Goal: Information Seeking & Learning: Learn about a topic

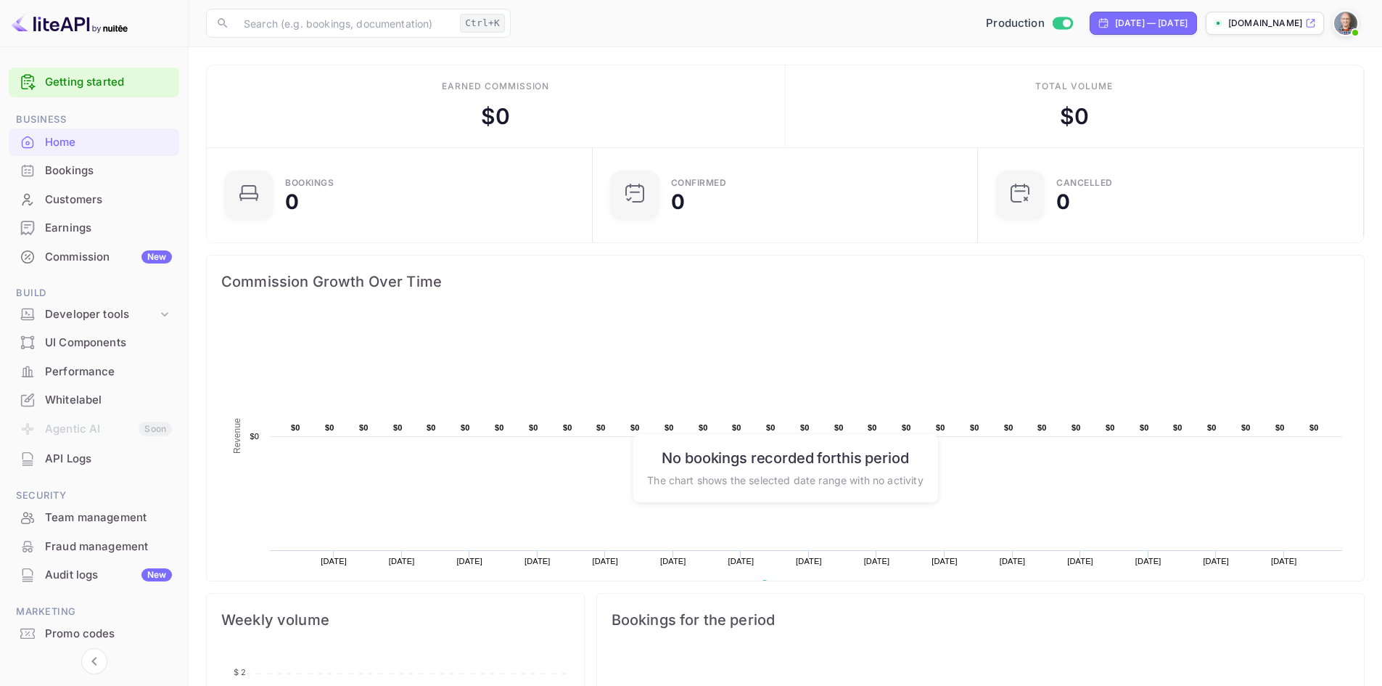
scroll to position [225, 366]
click at [70, 400] on div "Whitelabel" at bounding box center [108, 400] width 127 height 17
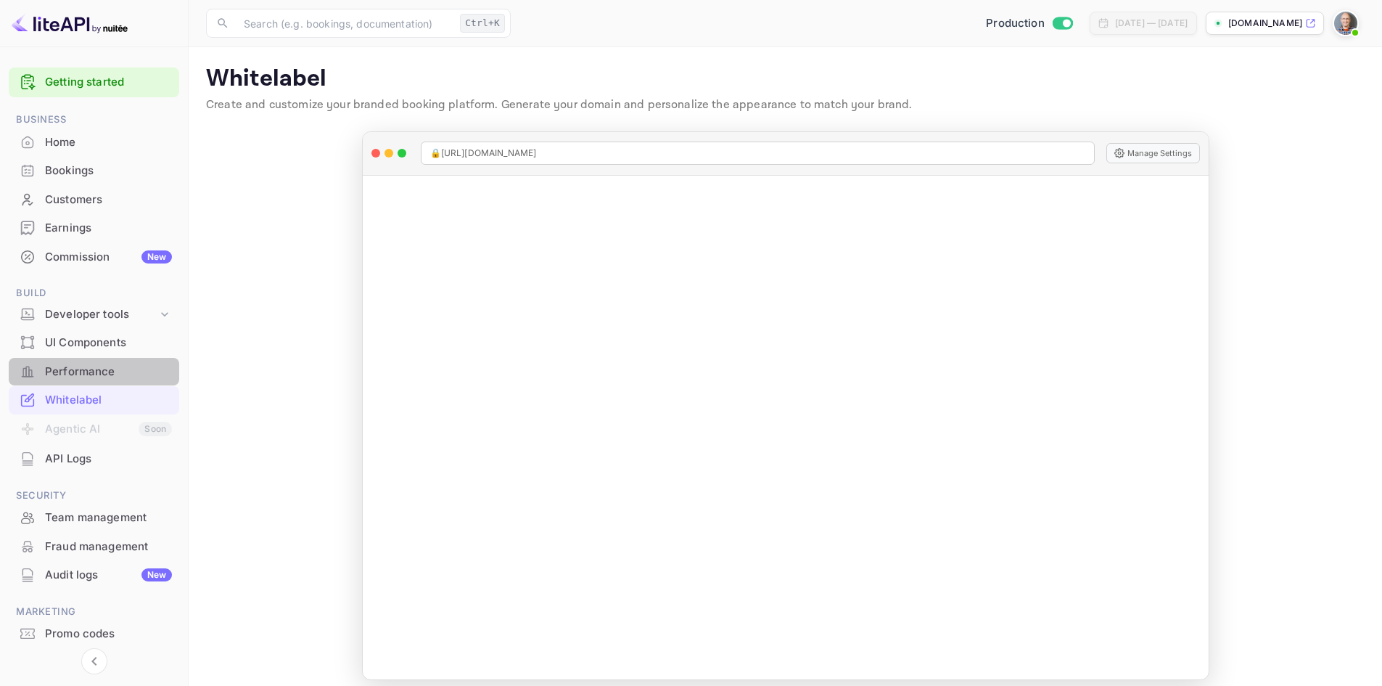
click at [90, 367] on div "Performance" at bounding box center [108, 371] width 127 height 17
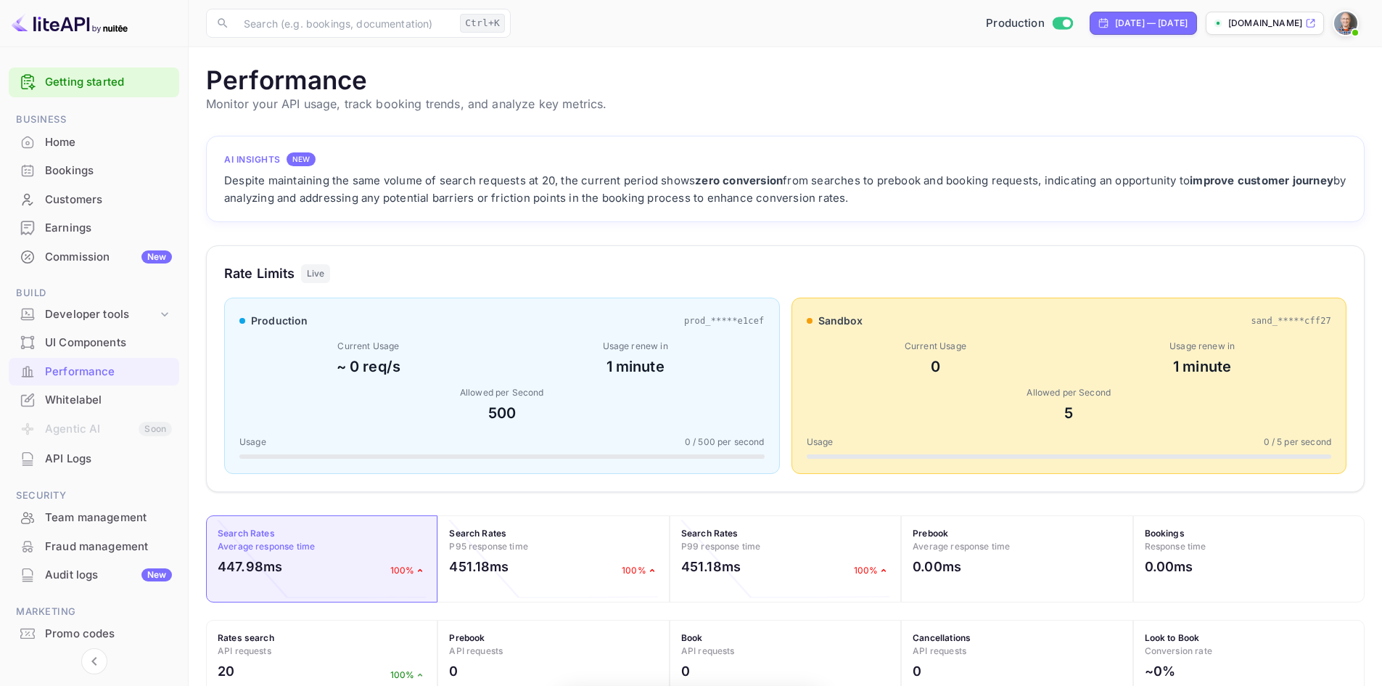
scroll to position [363, 1148]
click at [100, 316] on div "Developer tools" at bounding box center [101, 314] width 112 height 17
click at [99, 316] on div "Developer tools" at bounding box center [101, 314] width 112 height 17
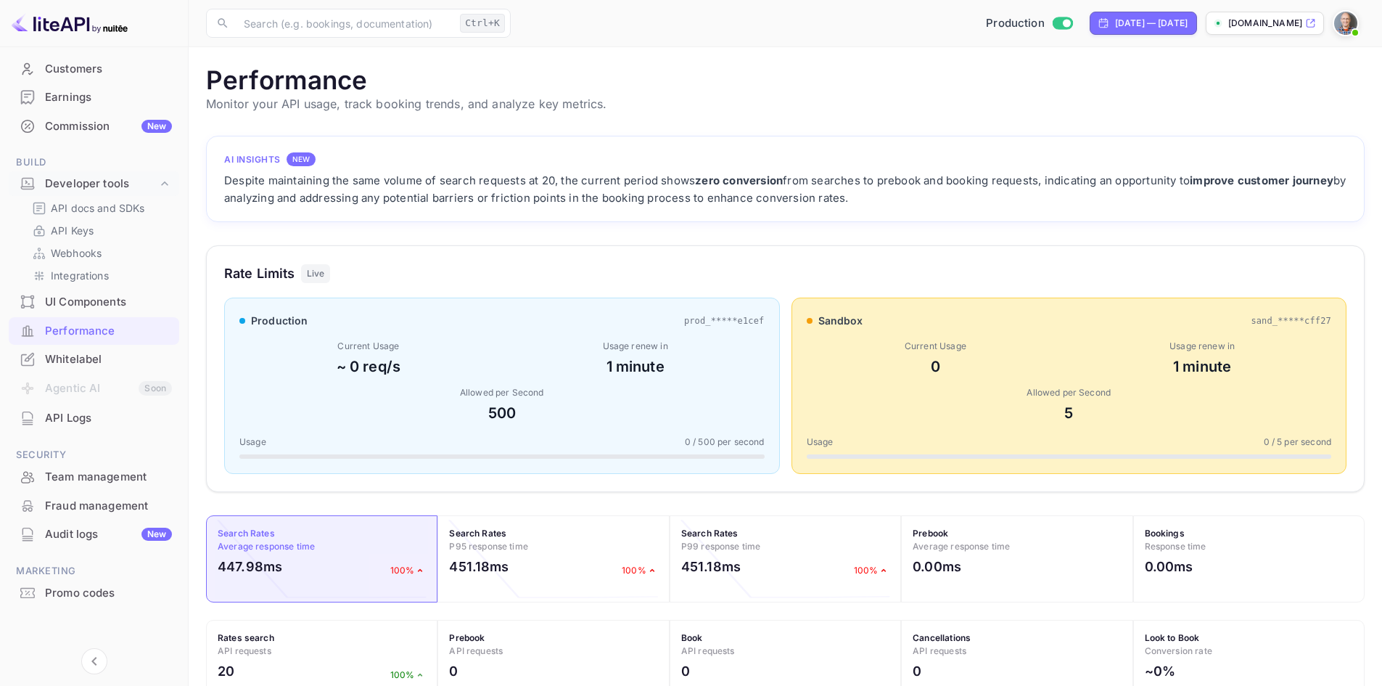
scroll to position [133, 0]
click at [86, 353] on div "Whitelabel" at bounding box center [108, 357] width 127 height 17
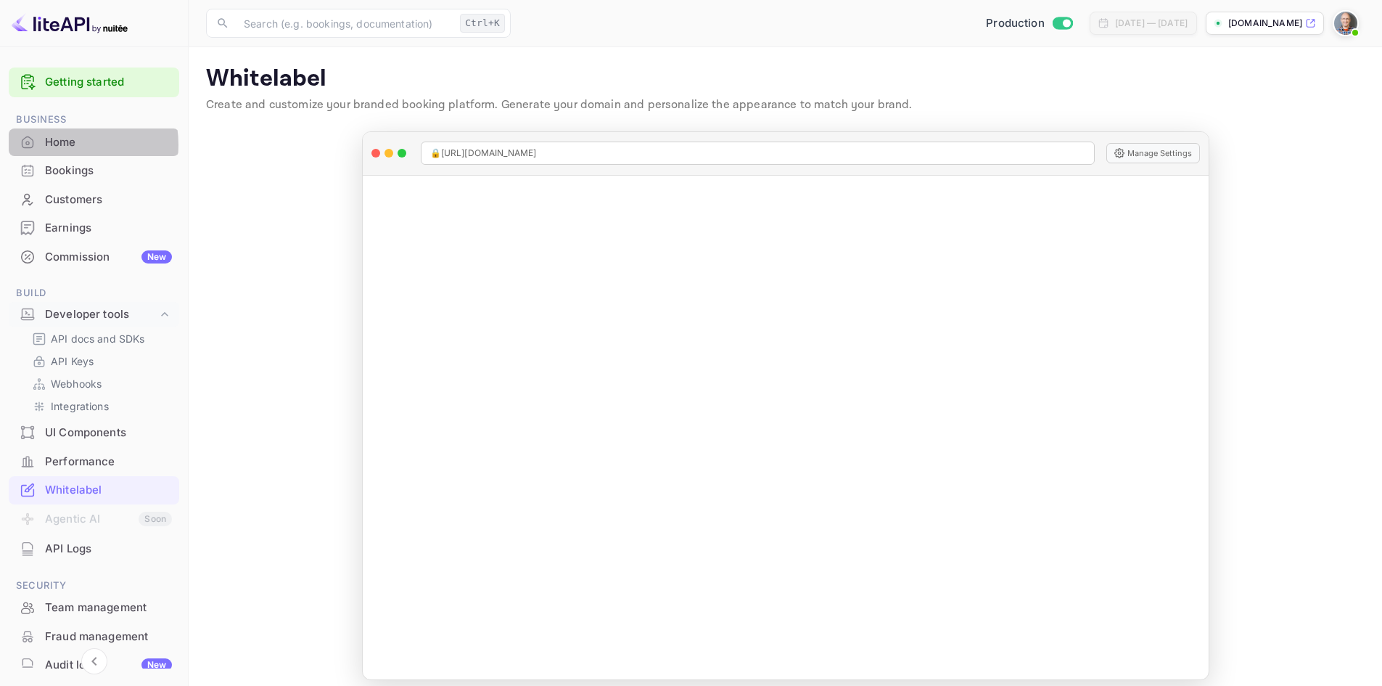
click at [61, 144] on div "Home" at bounding box center [108, 142] width 127 height 17
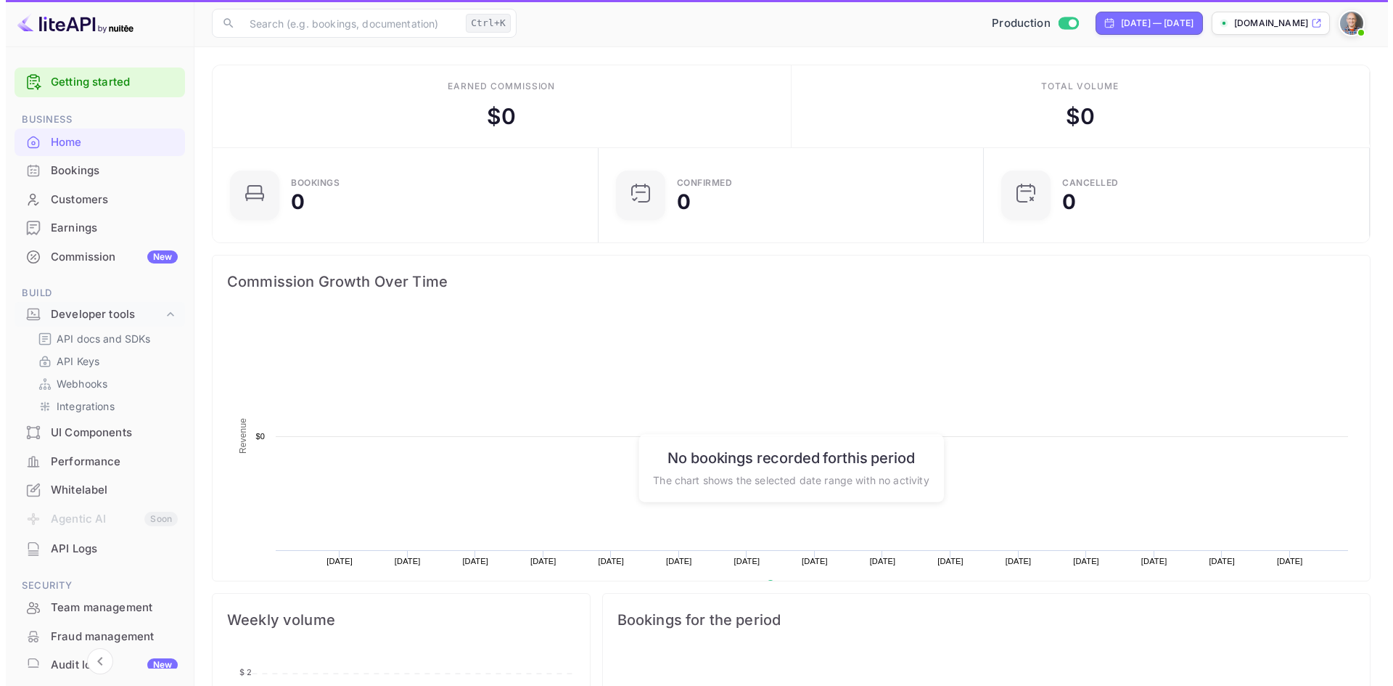
scroll to position [225, 366]
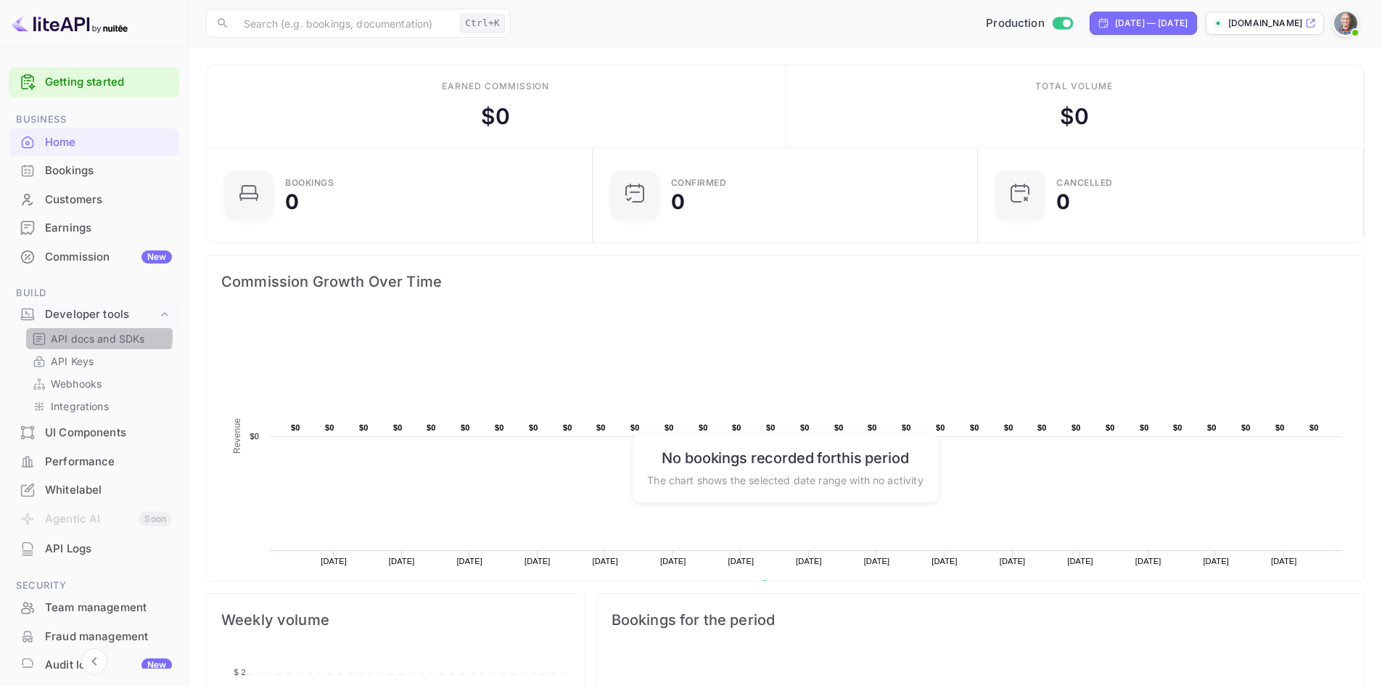
click at [98, 336] on p "API docs and SDKs" at bounding box center [98, 338] width 94 height 15
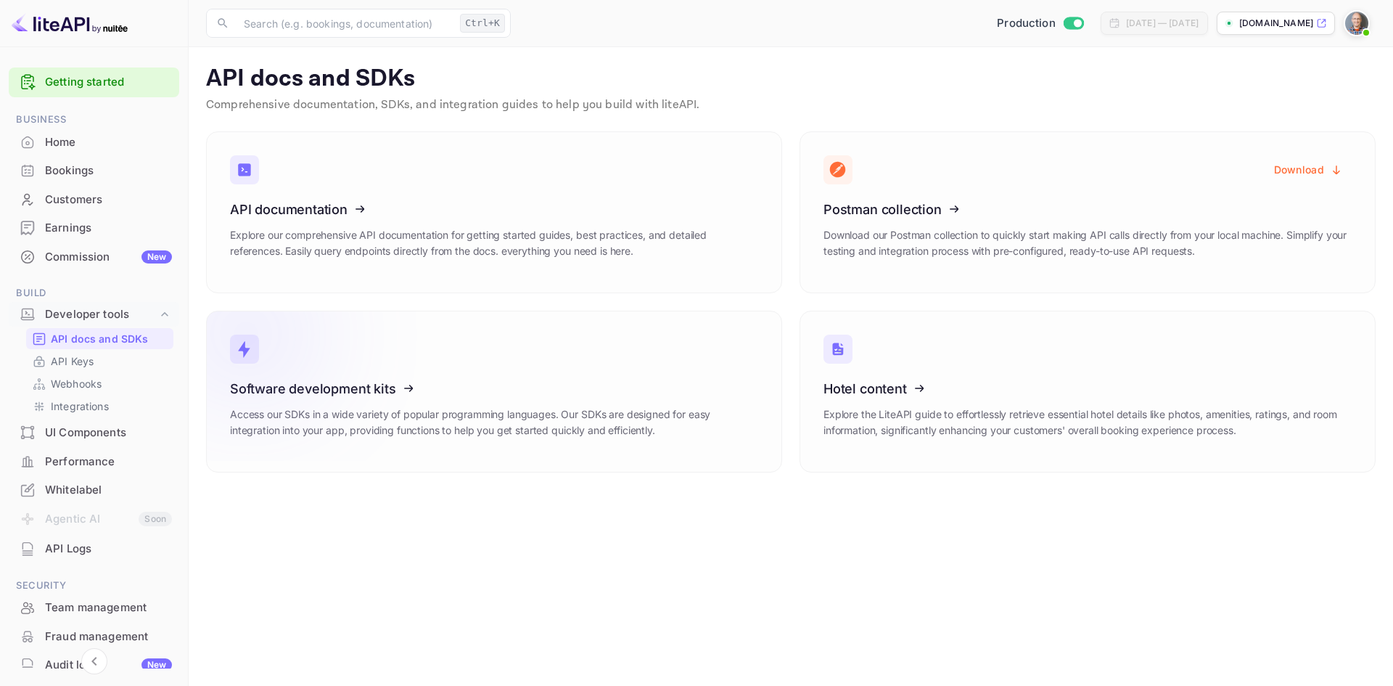
click at [312, 395] on icon at bounding box center [320, 385] width 226 height 149
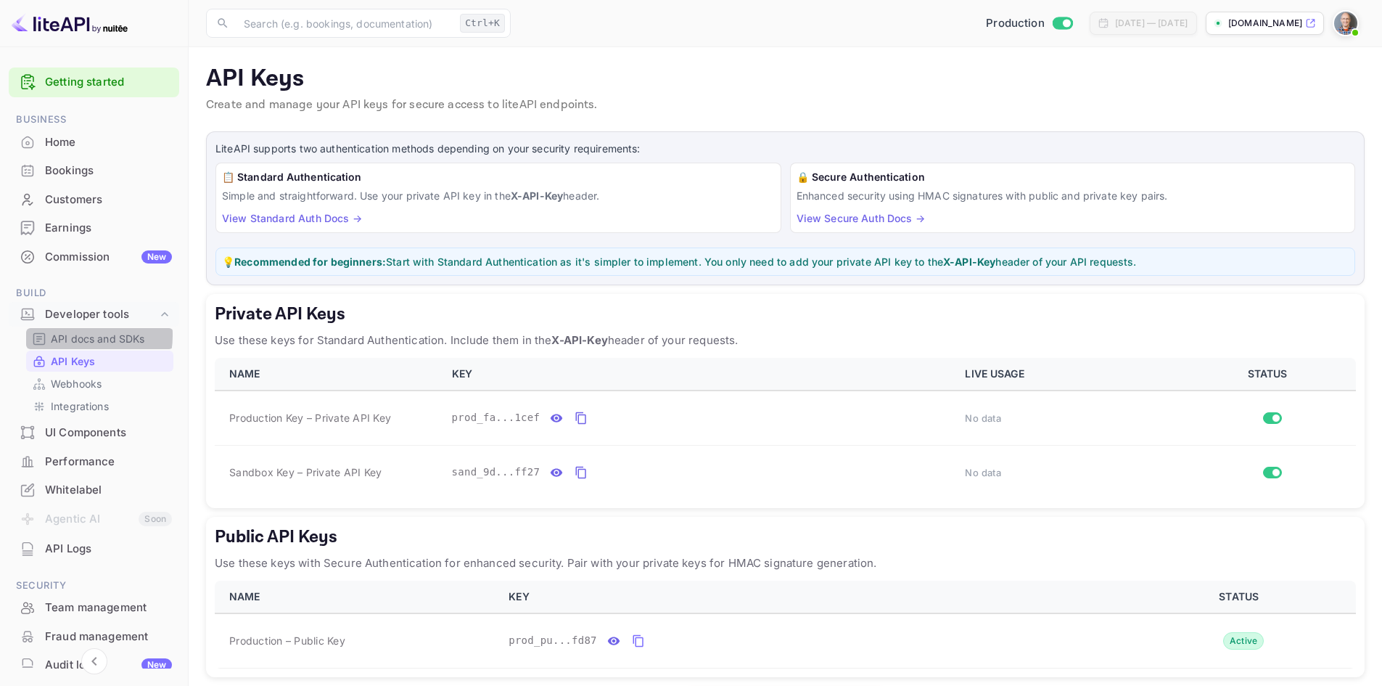
click at [81, 335] on p "API docs and SDKs" at bounding box center [98, 338] width 94 height 15
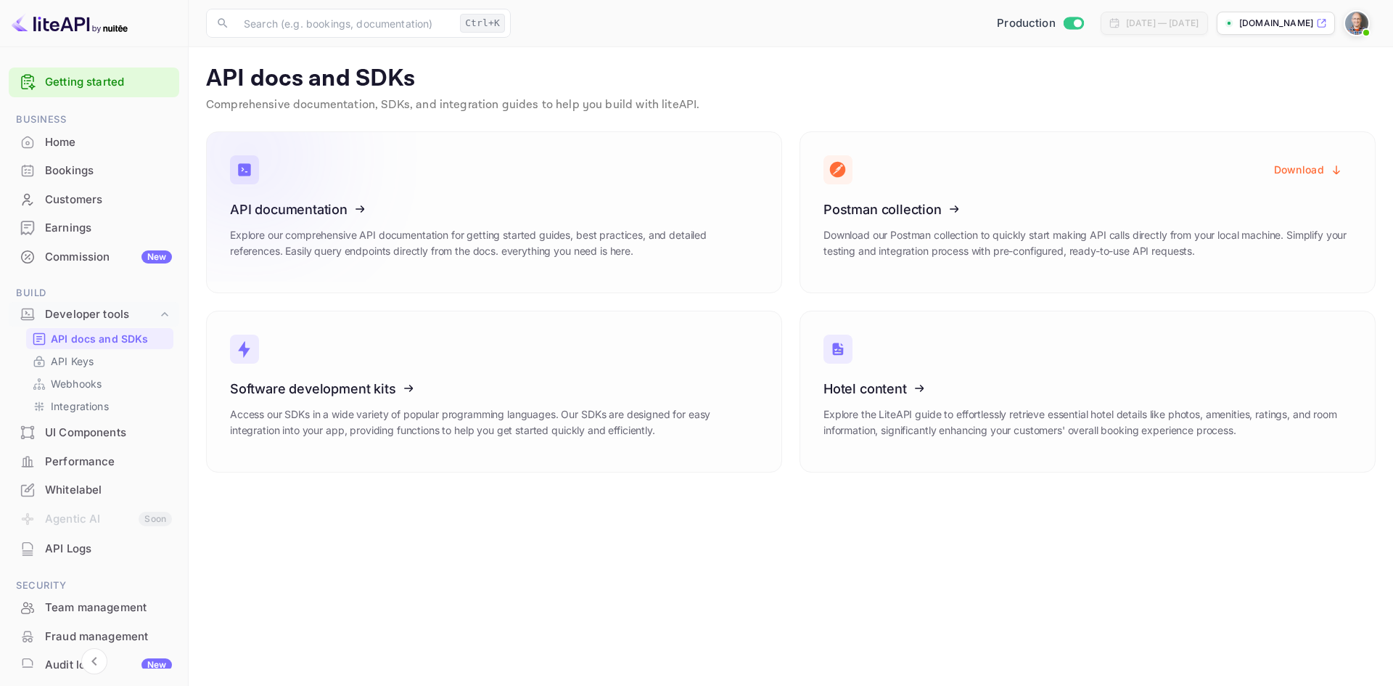
click at [306, 208] on icon at bounding box center [320, 206] width 226 height 149
click at [97, 334] on p "API docs and SDKs" at bounding box center [100, 338] width 98 height 15
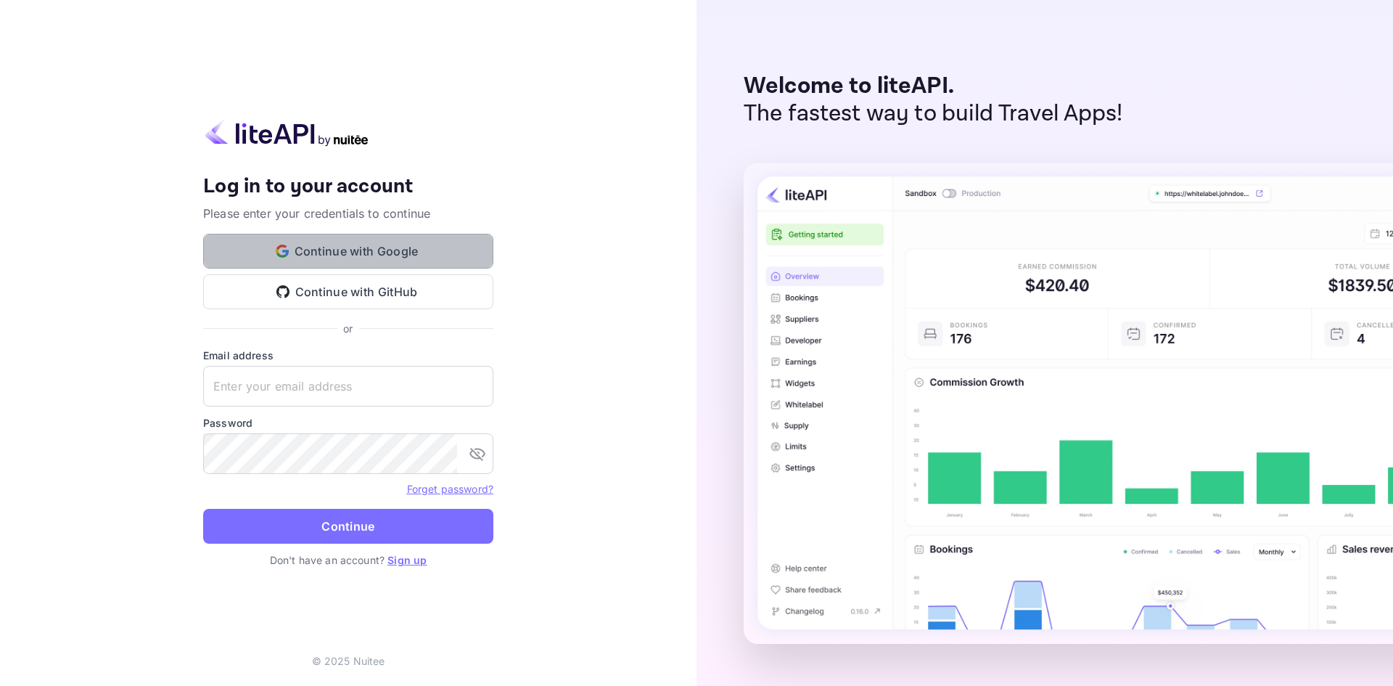
click at [348, 255] on button "Continue with Google" at bounding box center [348, 251] width 290 height 35
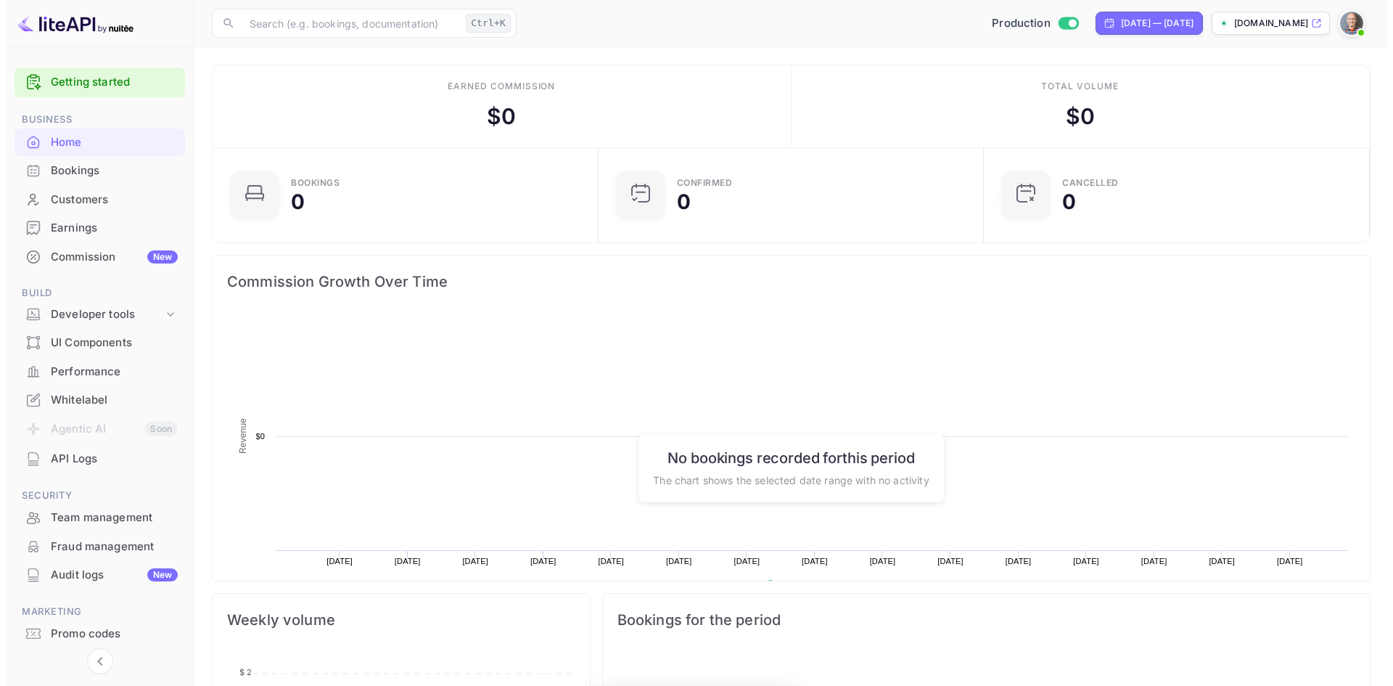
scroll to position [225, 366]
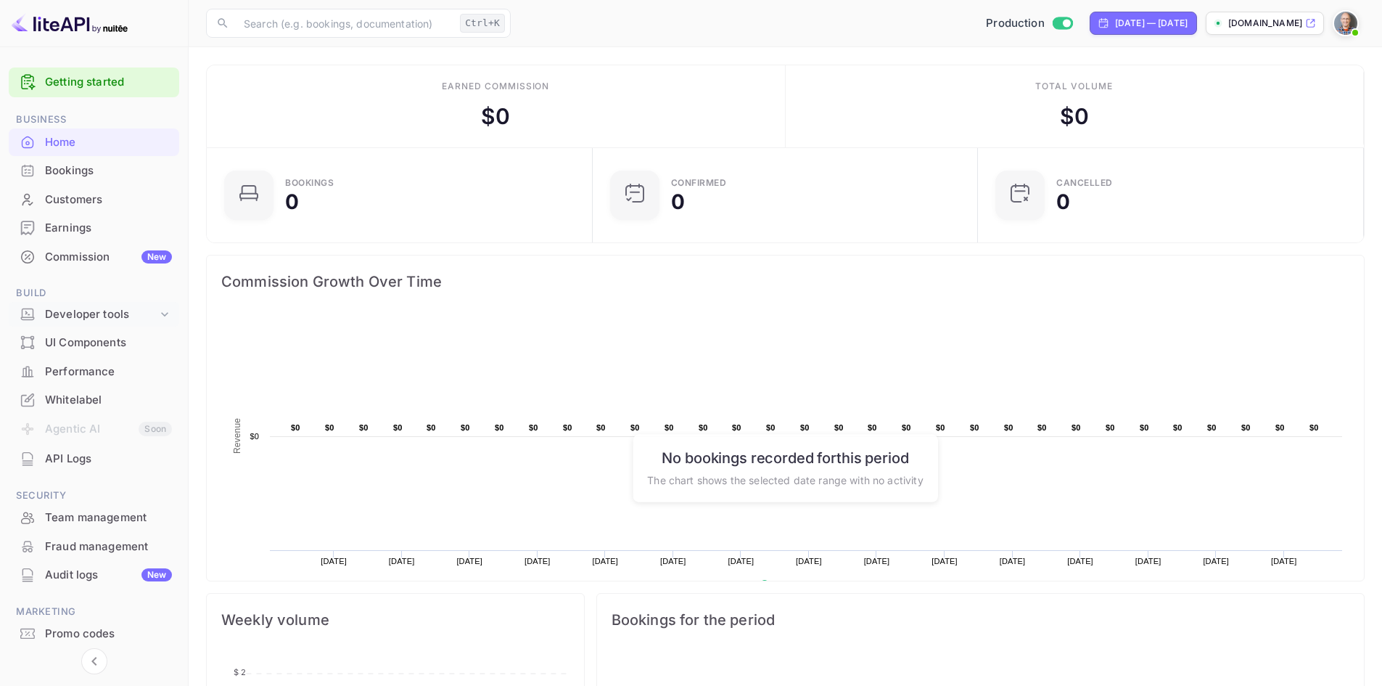
click at [81, 313] on div "Developer tools" at bounding box center [101, 314] width 112 height 17
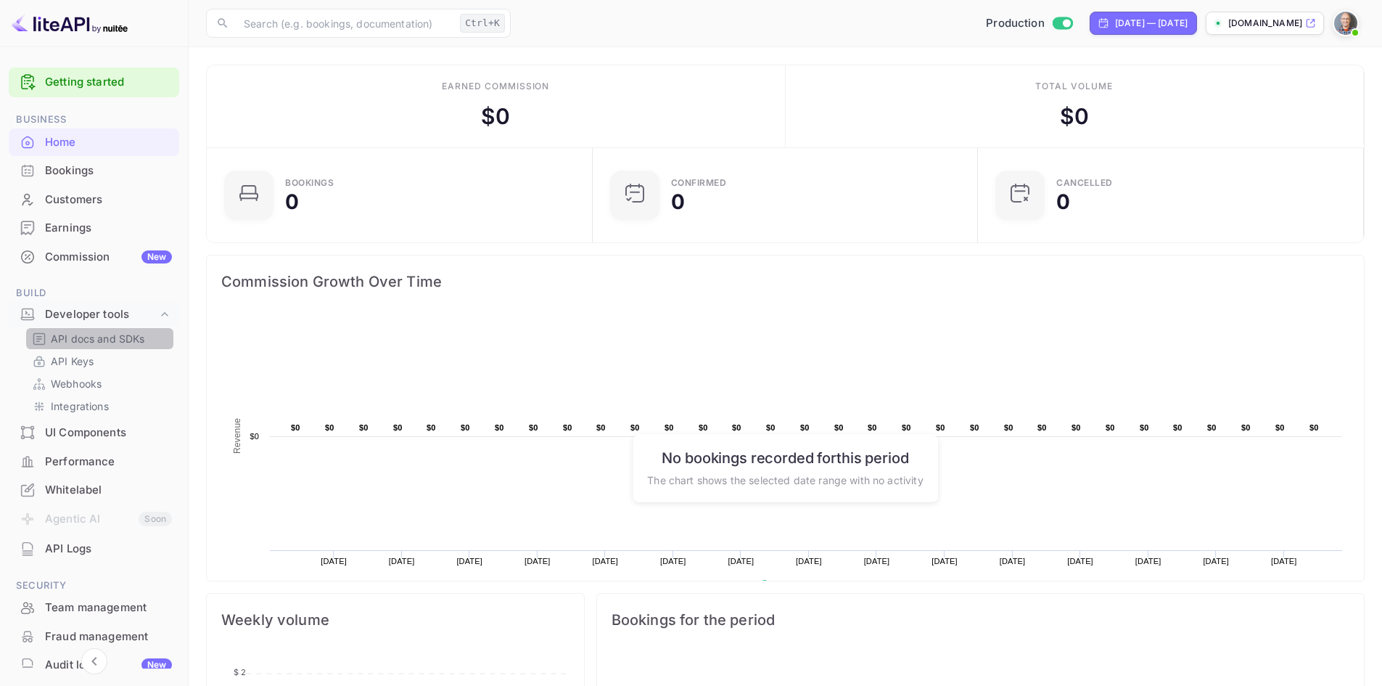
click at [78, 337] on p "API docs and SDKs" at bounding box center [98, 338] width 94 height 15
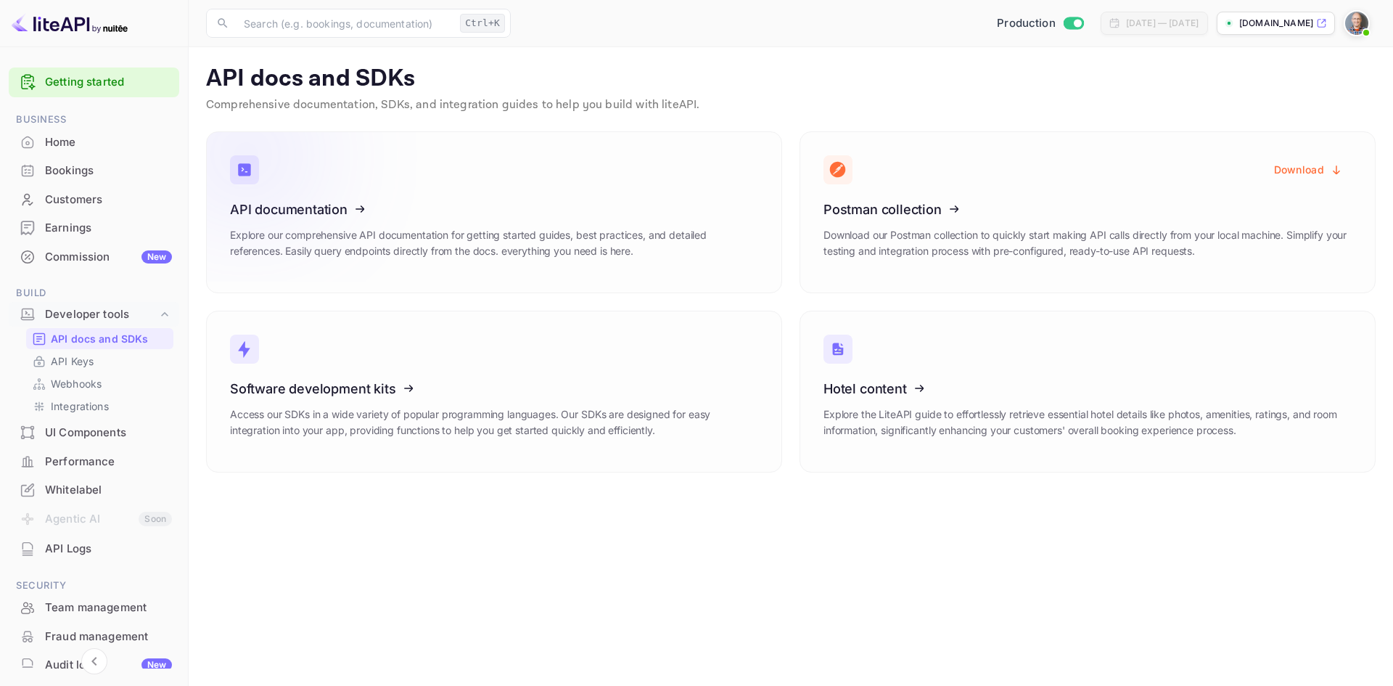
click at [295, 215] on icon at bounding box center [320, 206] width 226 height 149
